Goal: Navigation & Orientation: Find specific page/section

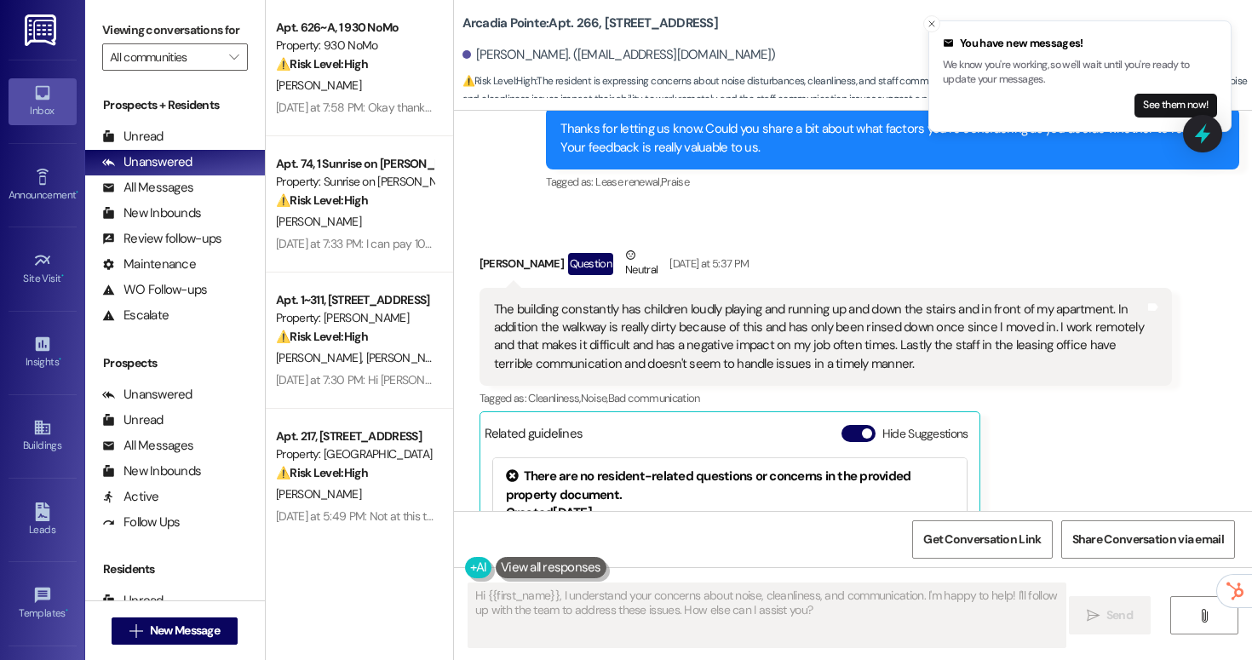
scroll to position [2133, 0]
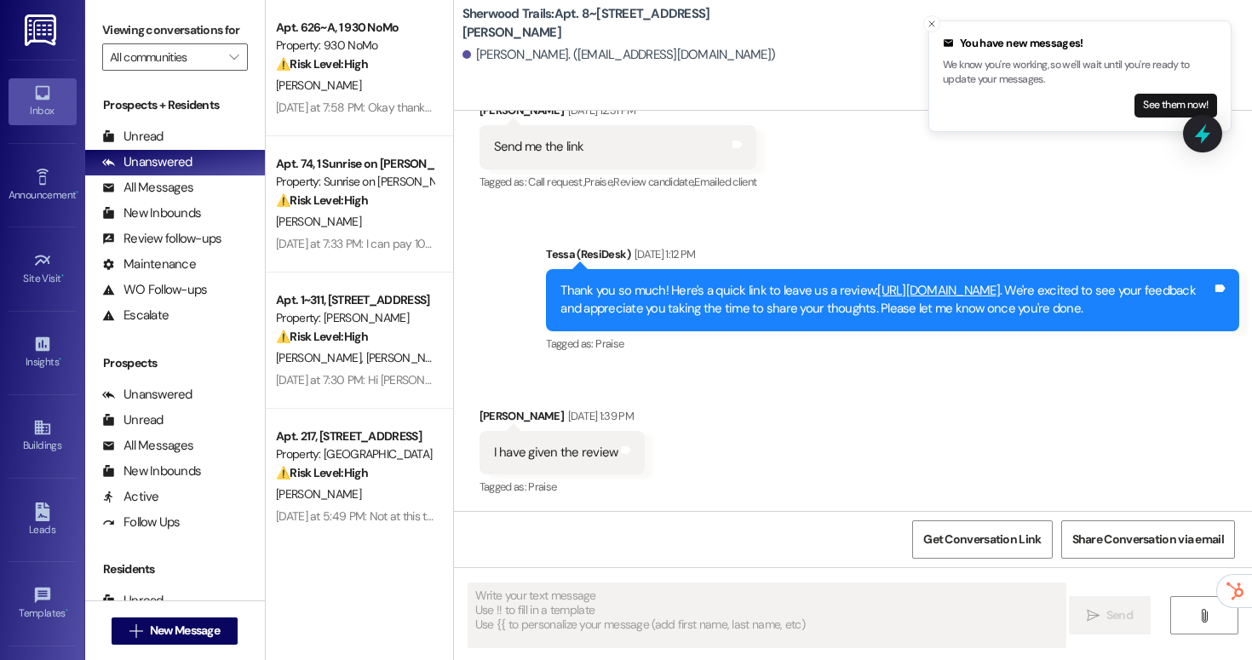
scroll to position [845, 0]
